Goal: Task Accomplishment & Management: Use online tool/utility

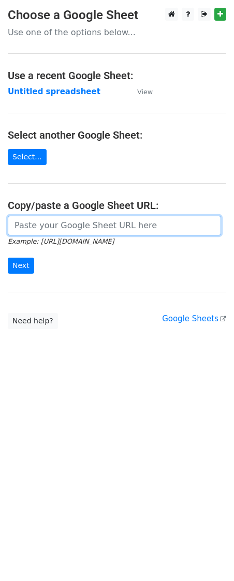
click at [34, 226] on input "url" at bounding box center [114, 226] width 213 height 20
paste input "[URL][DOMAIN_NAME]"
type input "[URL][DOMAIN_NAME]"
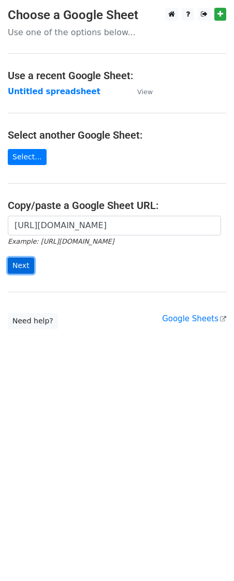
scroll to position [0, 0]
click at [13, 269] on input "Next" at bounding box center [21, 266] width 26 height 16
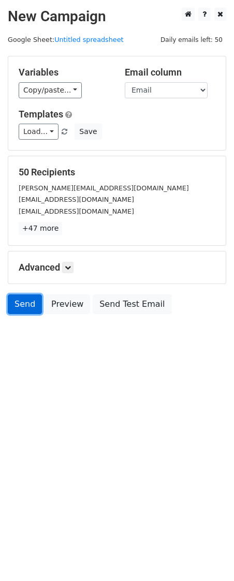
click at [21, 311] on link "Send" at bounding box center [25, 305] width 34 height 20
